Goal: Book appointment/travel/reservation

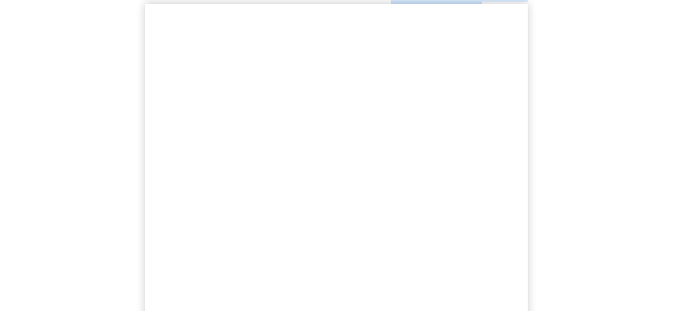
click at [113, 227] on div "Book a demo to get started We'll review your current setup, give you an overvie…" at bounding box center [336, 147] width 673 height 580
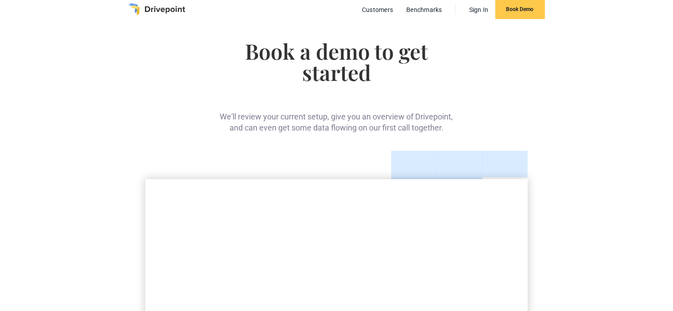
scroll to position [13, 0]
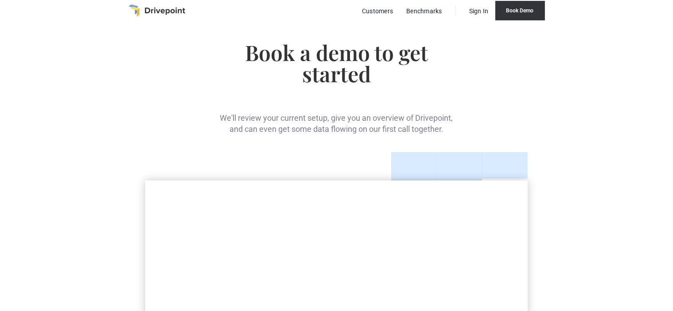
click at [521, 11] on link "Book Demo" at bounding box center [520, 10] width 50 height 19
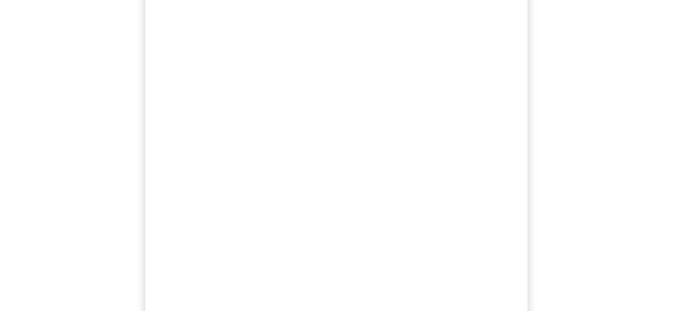
scroll to position [221, 0]
